Goal: Task Accomplishment & Management: Use online tool/utility

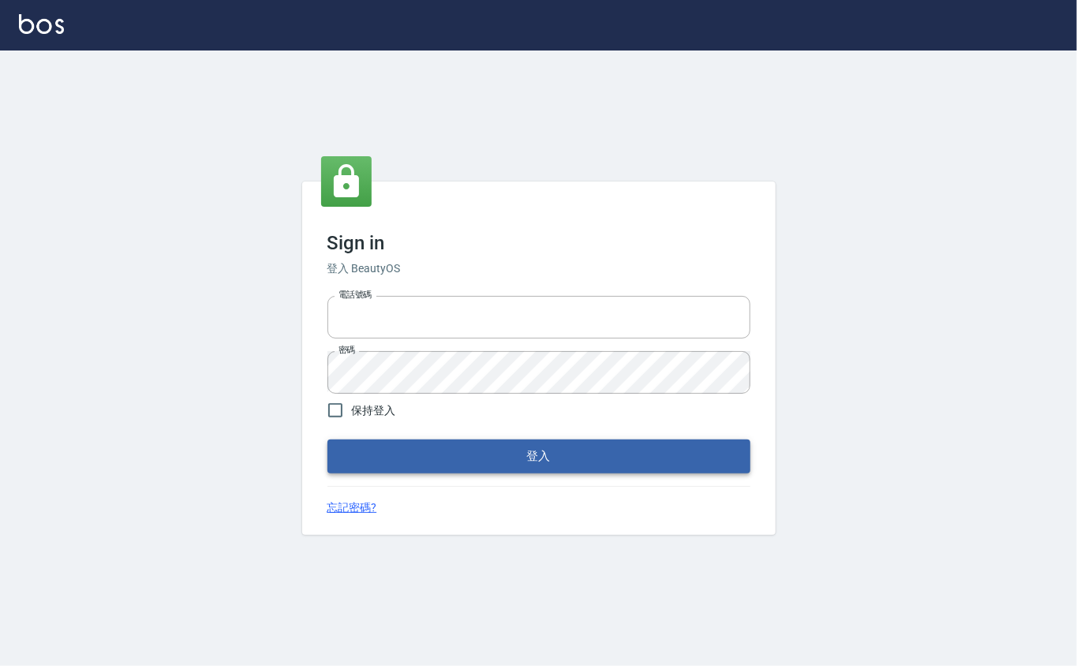
type input "0912271117"
click at [406, 455] on button "登入" at bounding box center [538, 455] width 423 height 33
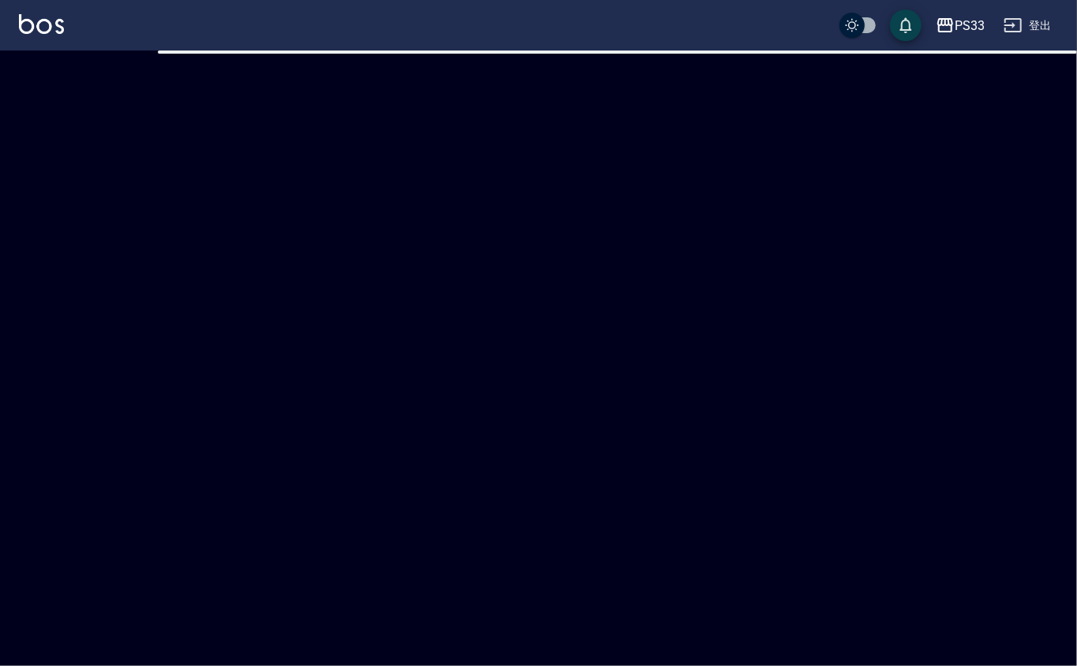
checkbox input "true"
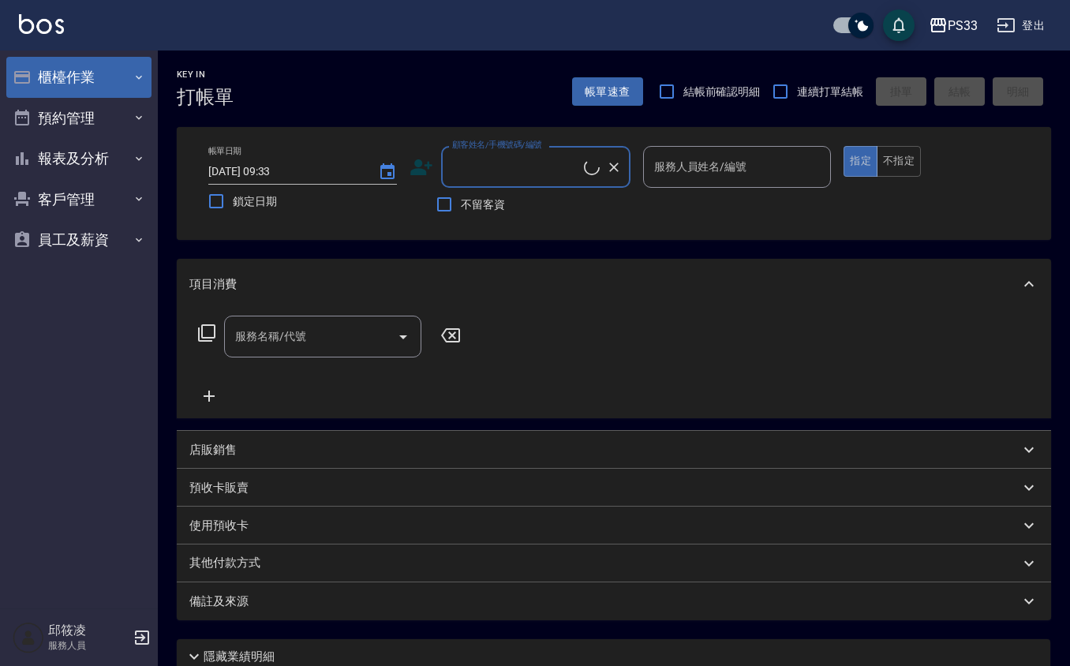
click at [109, 58] on button "櫃檯作業" at bounding box center [78, 77] width 145 height 41
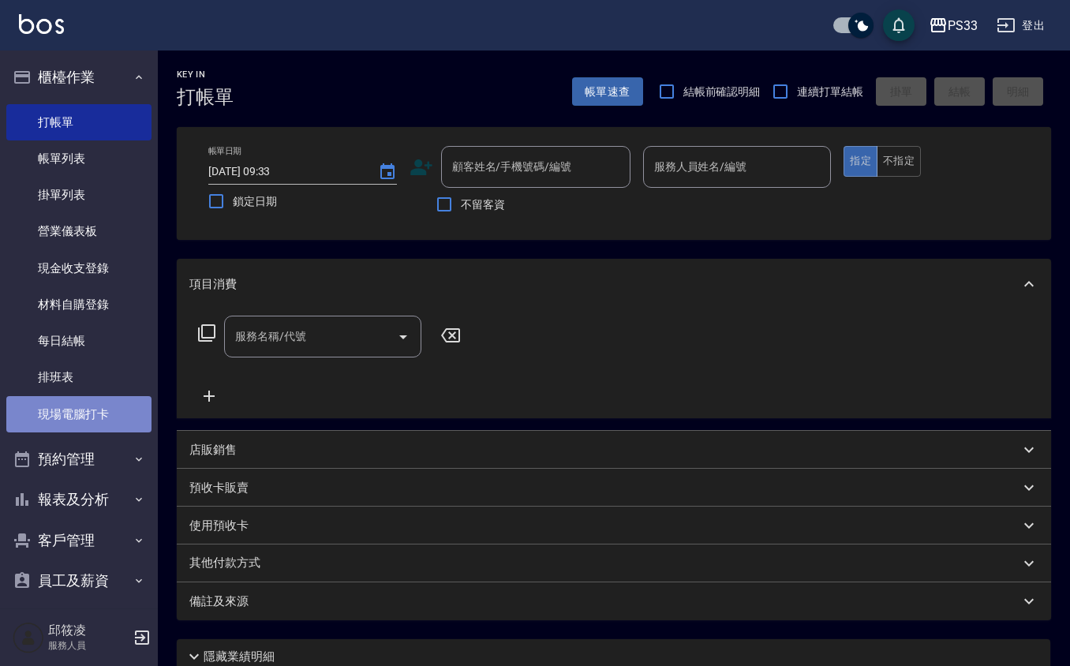
click at [105, 411] on link "現場電腦打卡" at bounding box center [78, 414] width 145 height 36
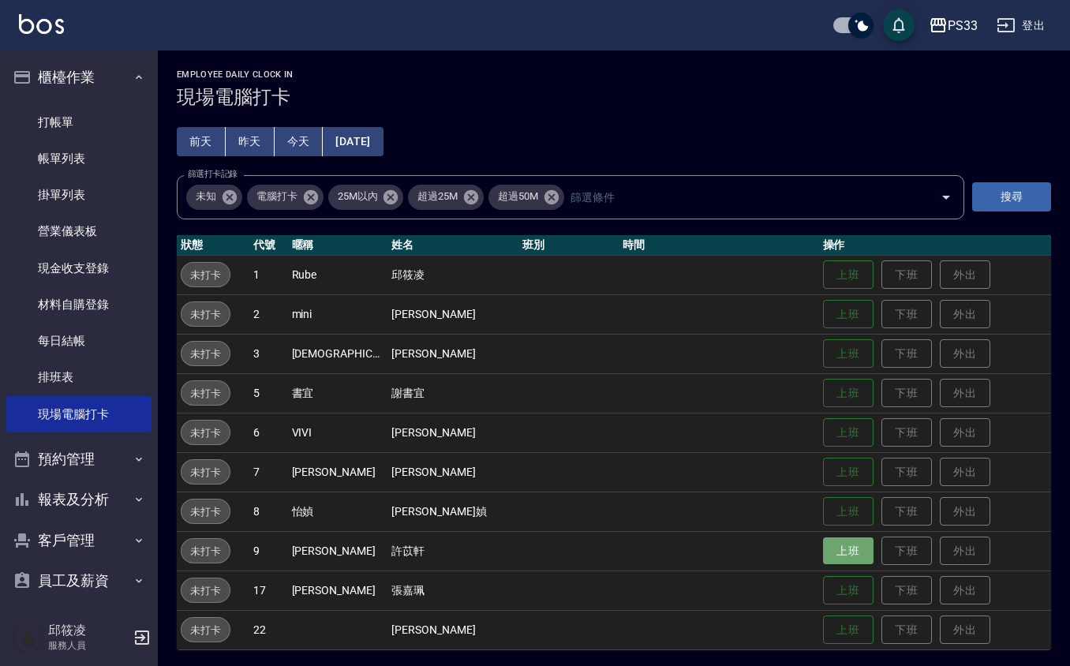
click at [823, 555] on button "上班" at bounding box center [848, 551] width 50 height 28
click at [823, 632] on button "上班" at bounding box center [848, 630] width 50 height 28
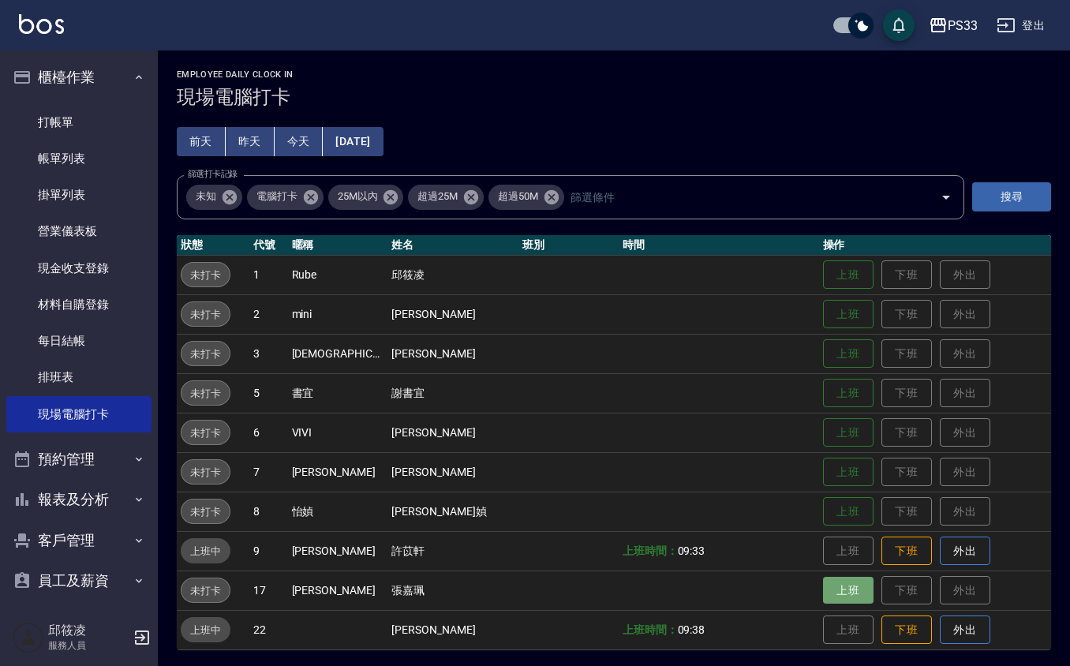
click at [823, 581] on button "上班" at bounding box center [848, 591] width 50 height 28
click at [828, 439] on button "上班" at bounding box center [848, 433] width 50 height 28
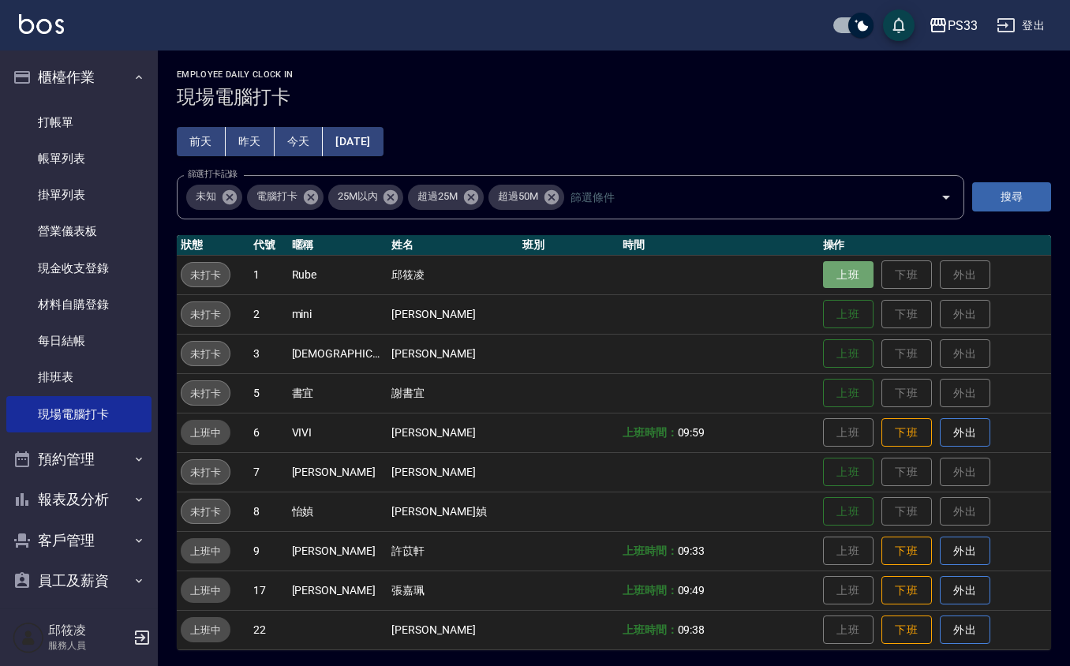
click at [823, 273] on button "上班" at bounding box center [848, 275] width 50 height 28
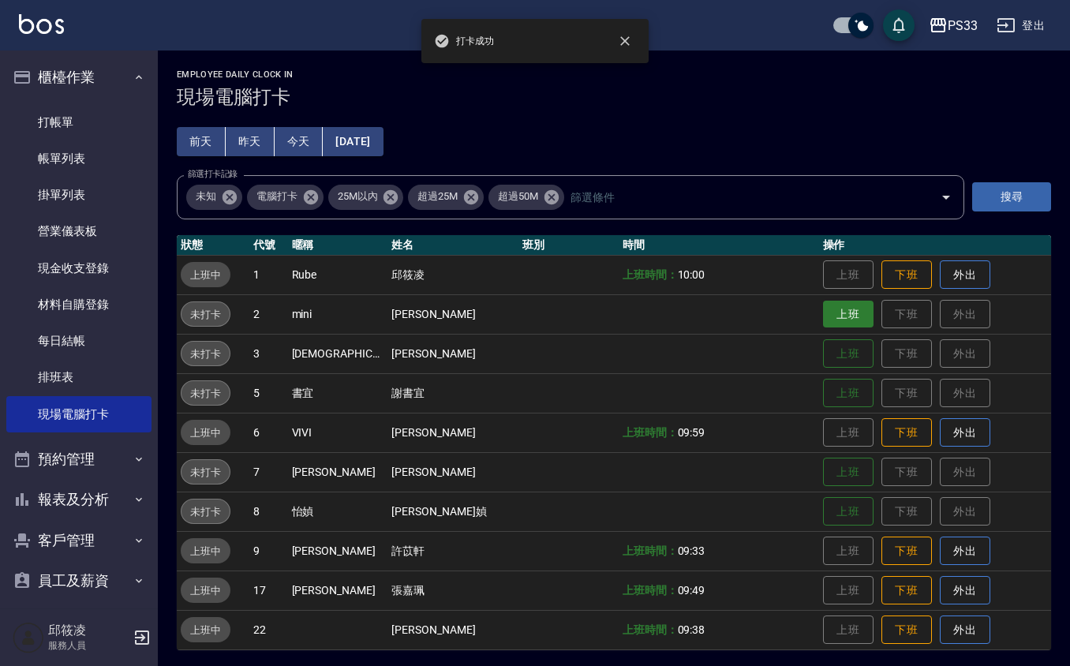
click at [823, 308] on button "上班" at bounding box center [848, 315] width 50 height 28
click at [823, 350] on button "上班" at bounding box center [848, 354] width 50 height 28
